Goal: Task Accomplishment & Management: Use online tool/utility

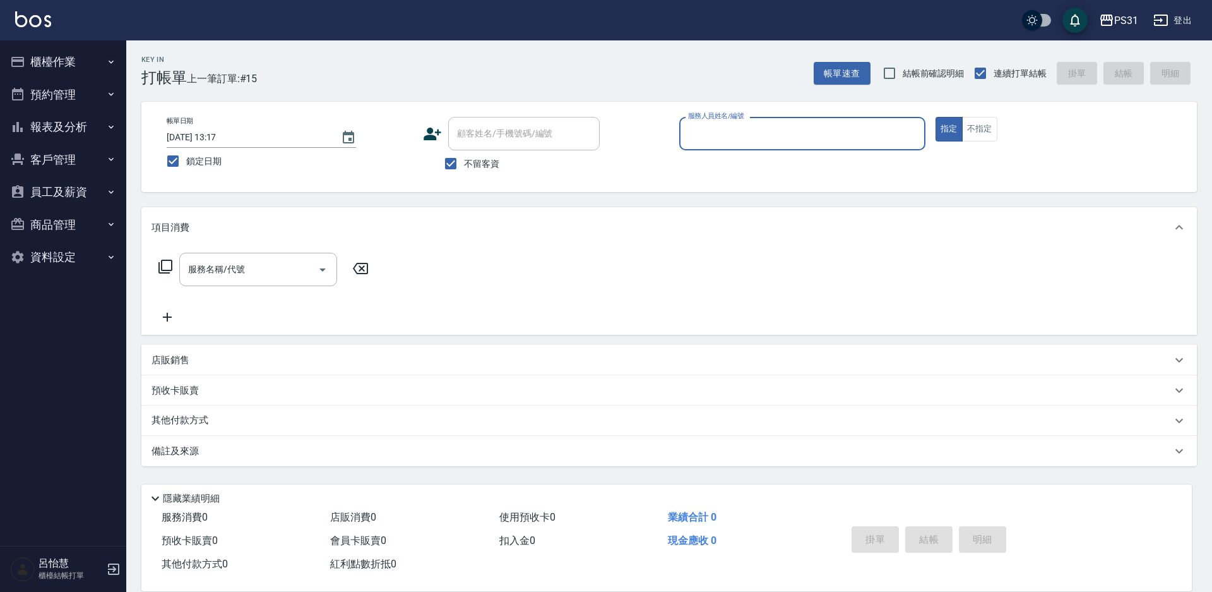
click at [64, 56] on button "櫃檯作業" at bounding box center [63, 61] width 116 height 33
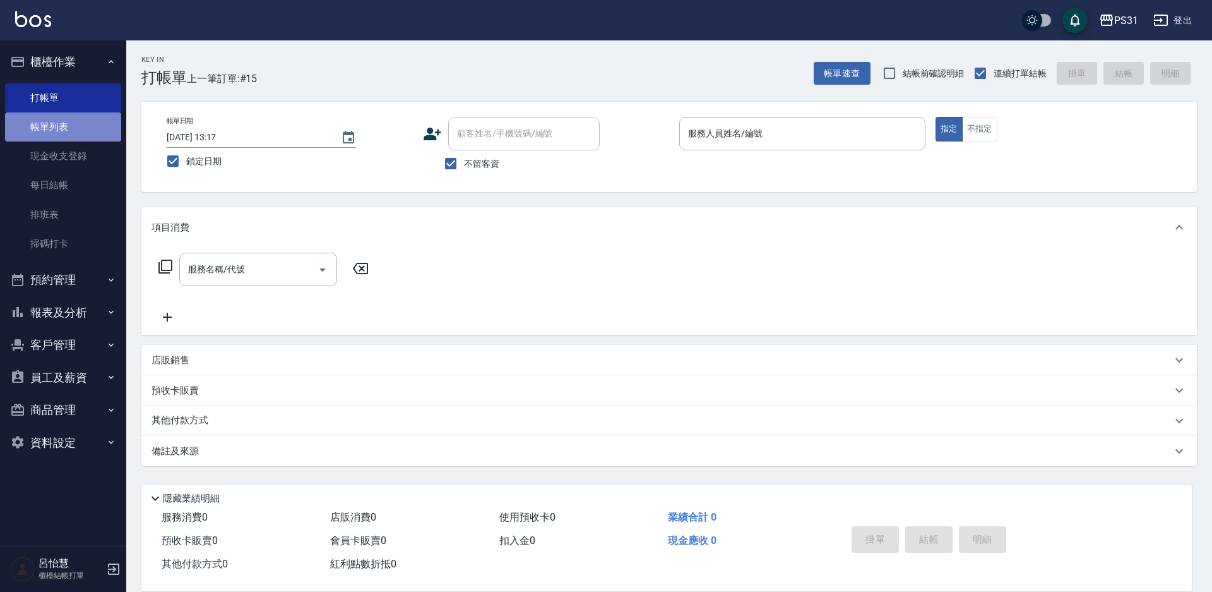
click at [62, 129] on link "帳單列表" at bounding box center [63, 126] width 116 height 29
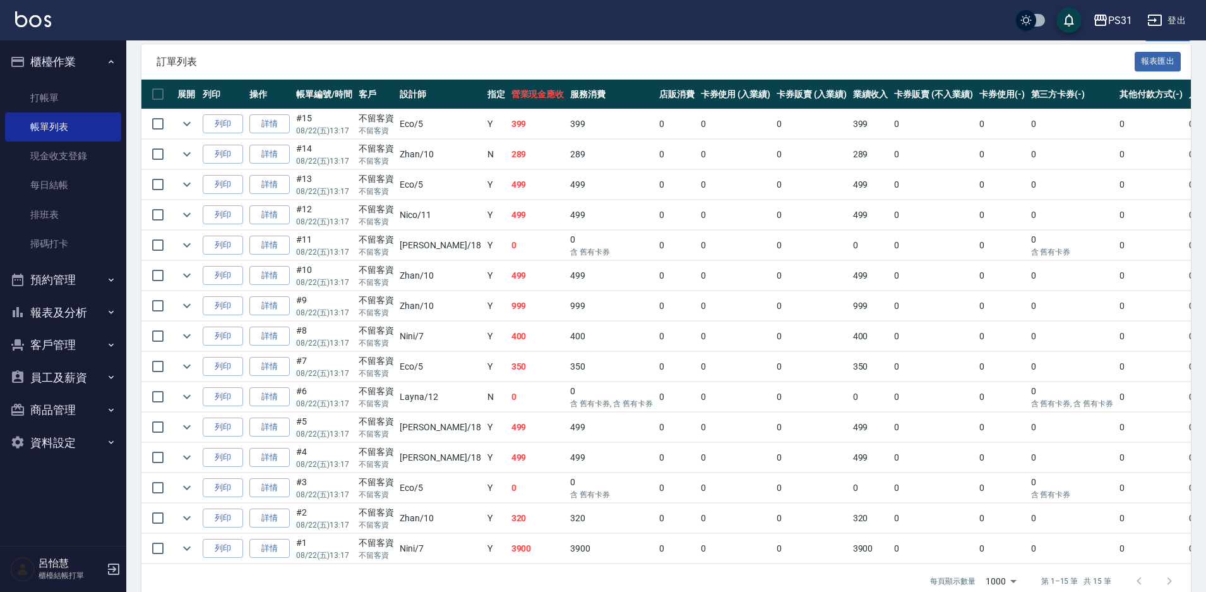
scroll to position [303, 0]
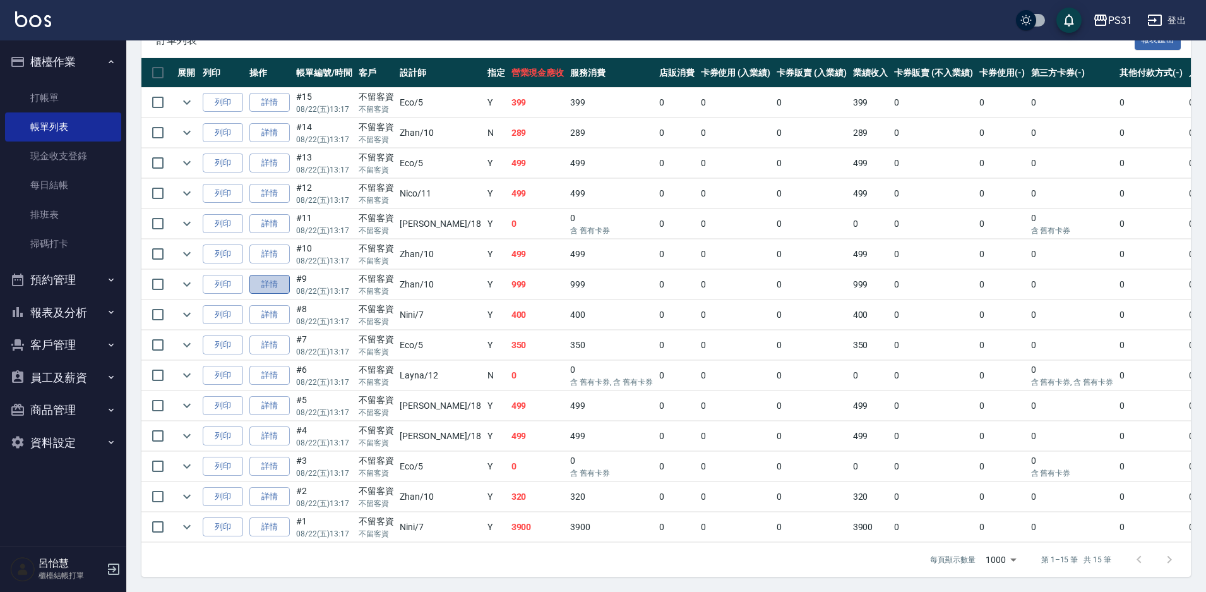
click at [280, 275] on link "詳情" at bounding box center [269, 285] width 40 height 20
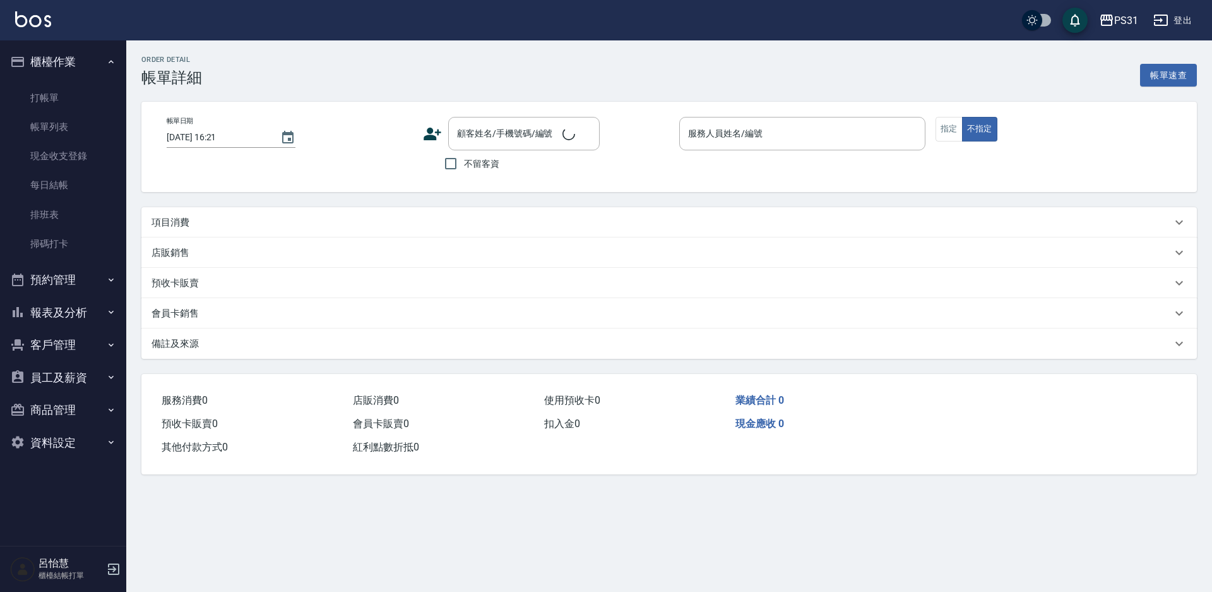
type input "[DATE] 13:17"
checkbox input "true"
type input "Zhan-10"
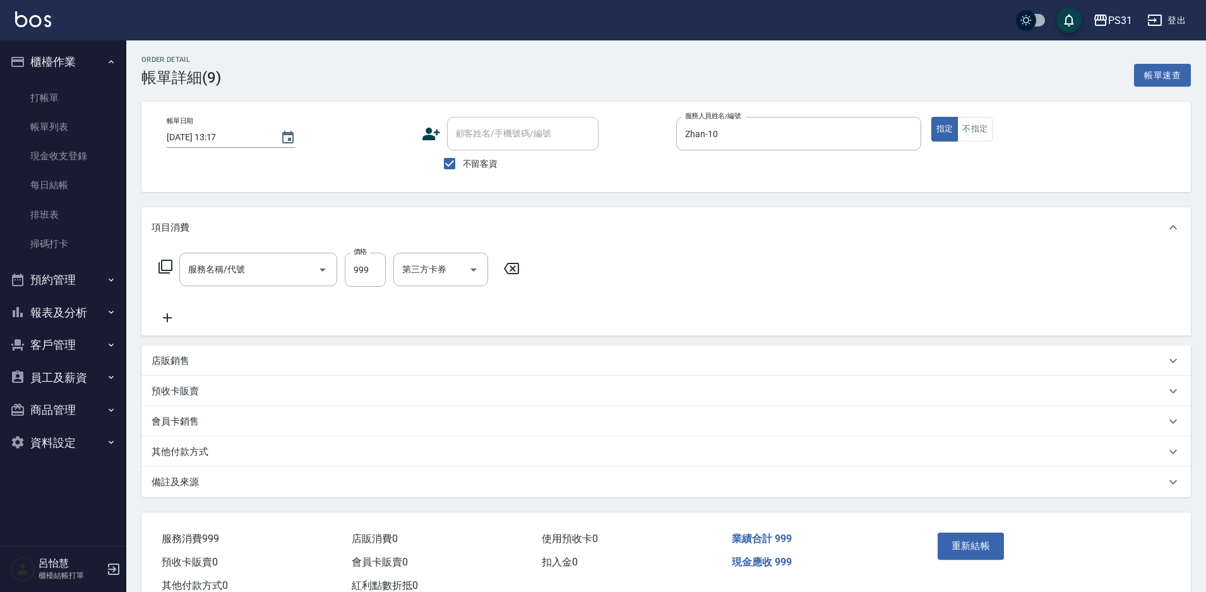
type input "精油套餐999(999)"
type input "949"
click at [967, 545] on button "重新結帳" at bounding box center [970, 545] width 67 height 27
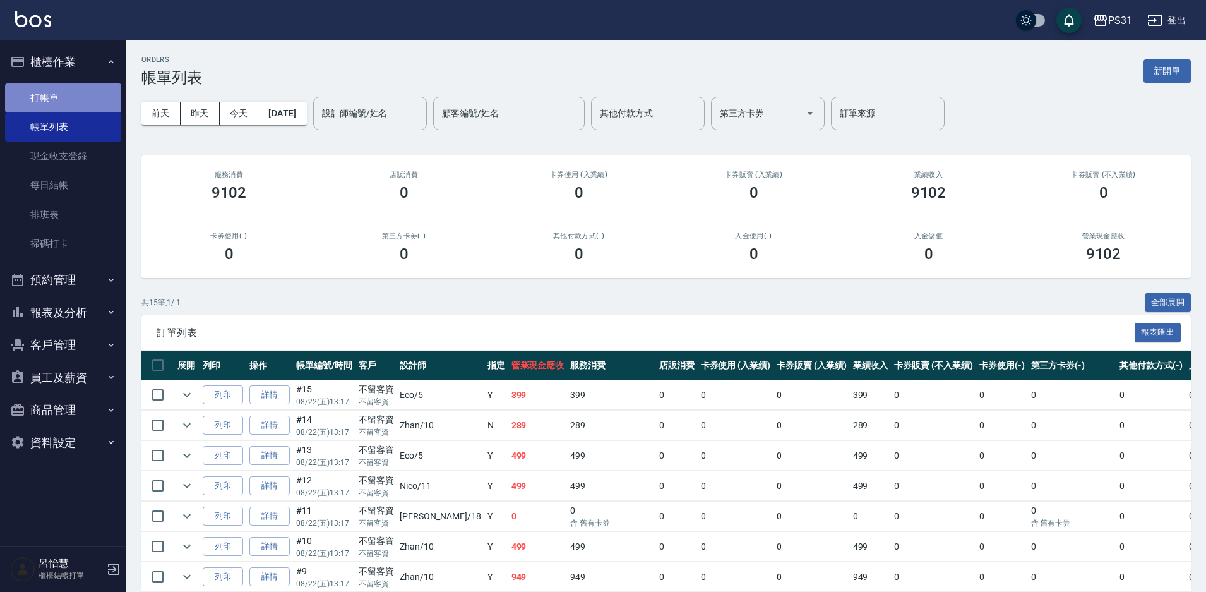
click at [37, 98] on link "打帳單" at bounding box center [63, 97] width 116 height 29
